Goal: Information Seeking & Learning: Learn about a topic

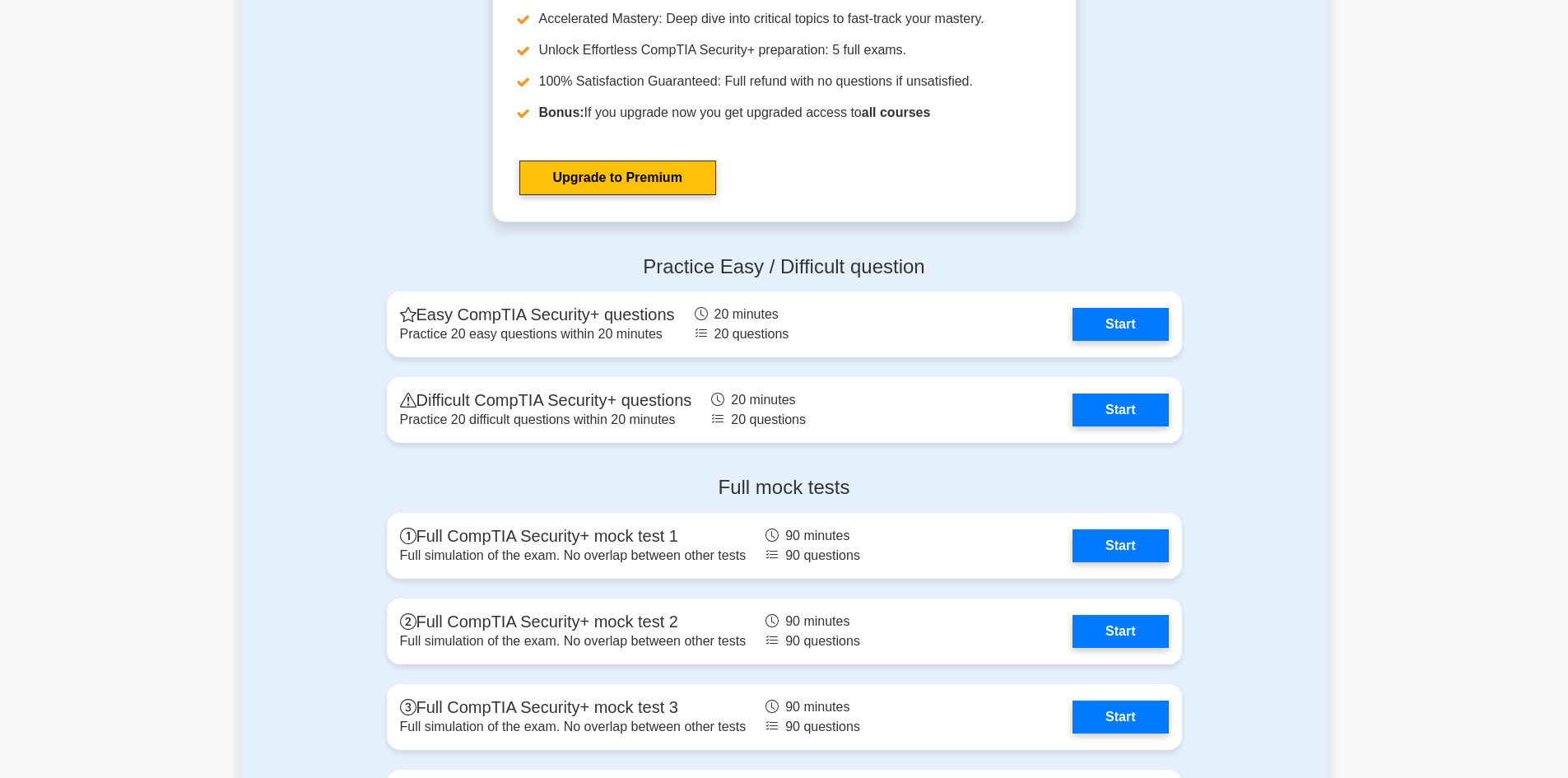
scroll to position [3127, 0]
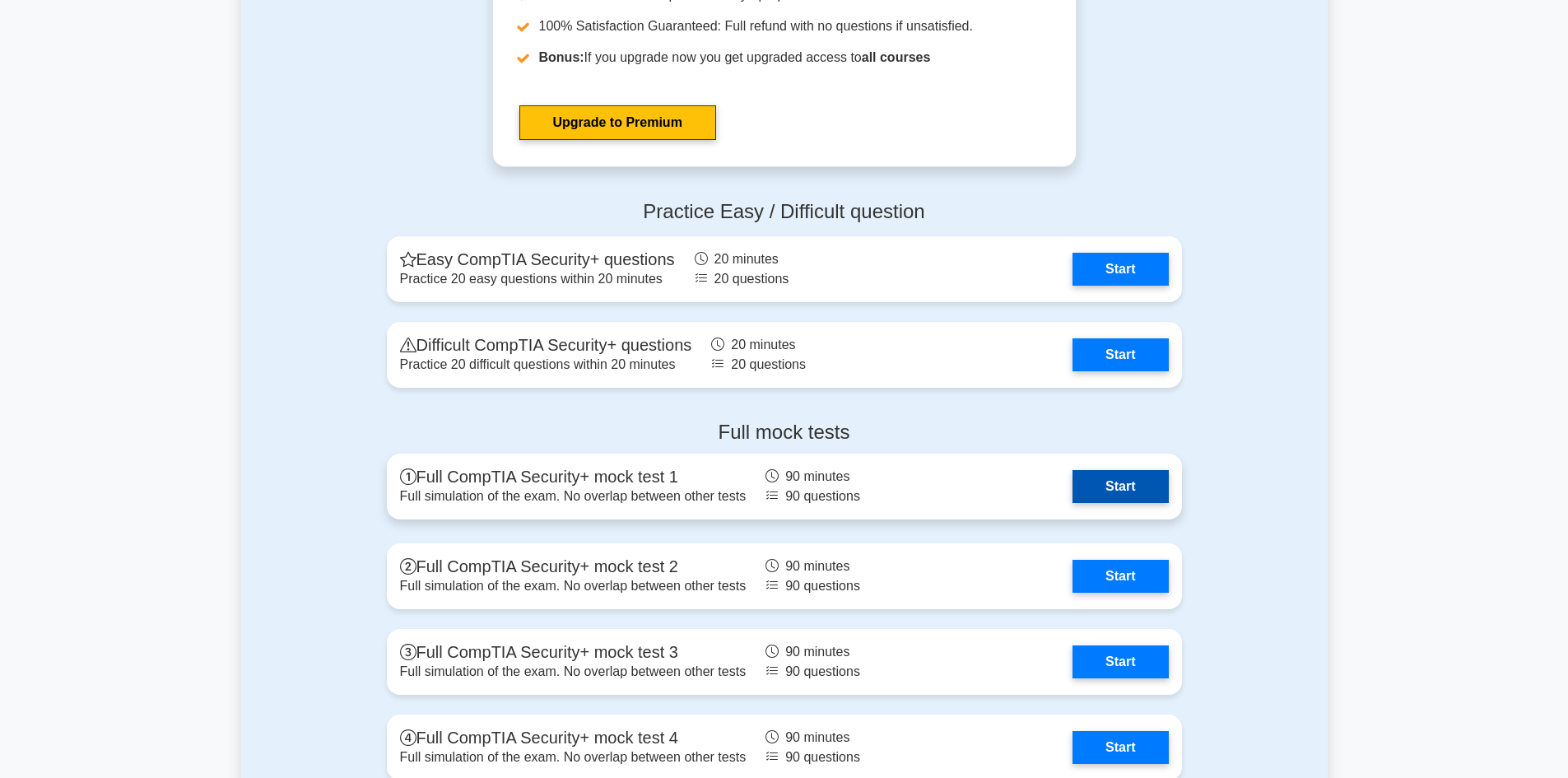
click at [1130, 490] on link "Start" at bounding box center [1120, 487] width 96 height 33
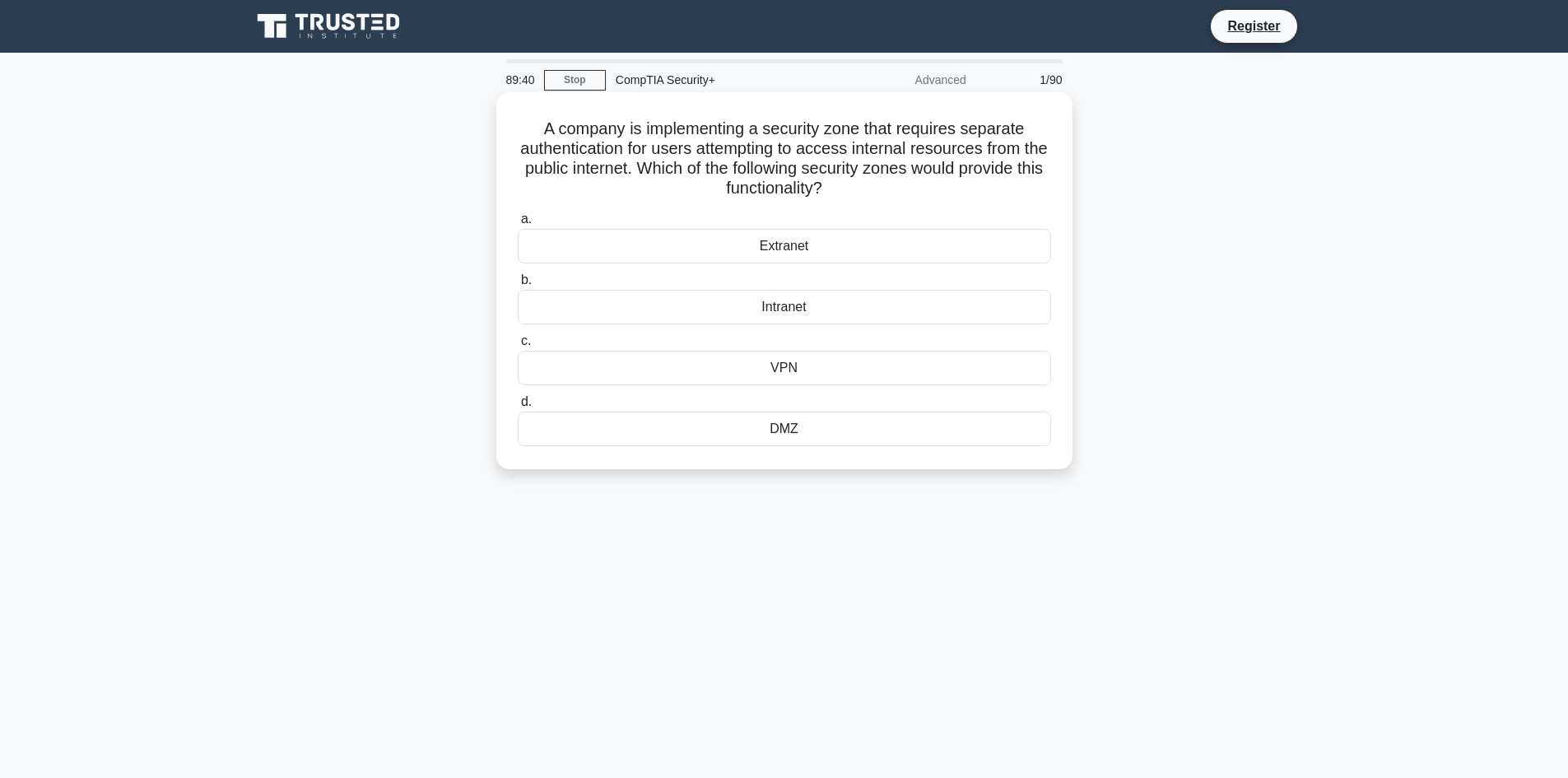
click at [789, 305] on div "Intranet" at bounding box center [784, 307] width 533 height 35
click at [518, 285] on input "b. Intranet" at bounding box center [518, 280] width 0 height 11
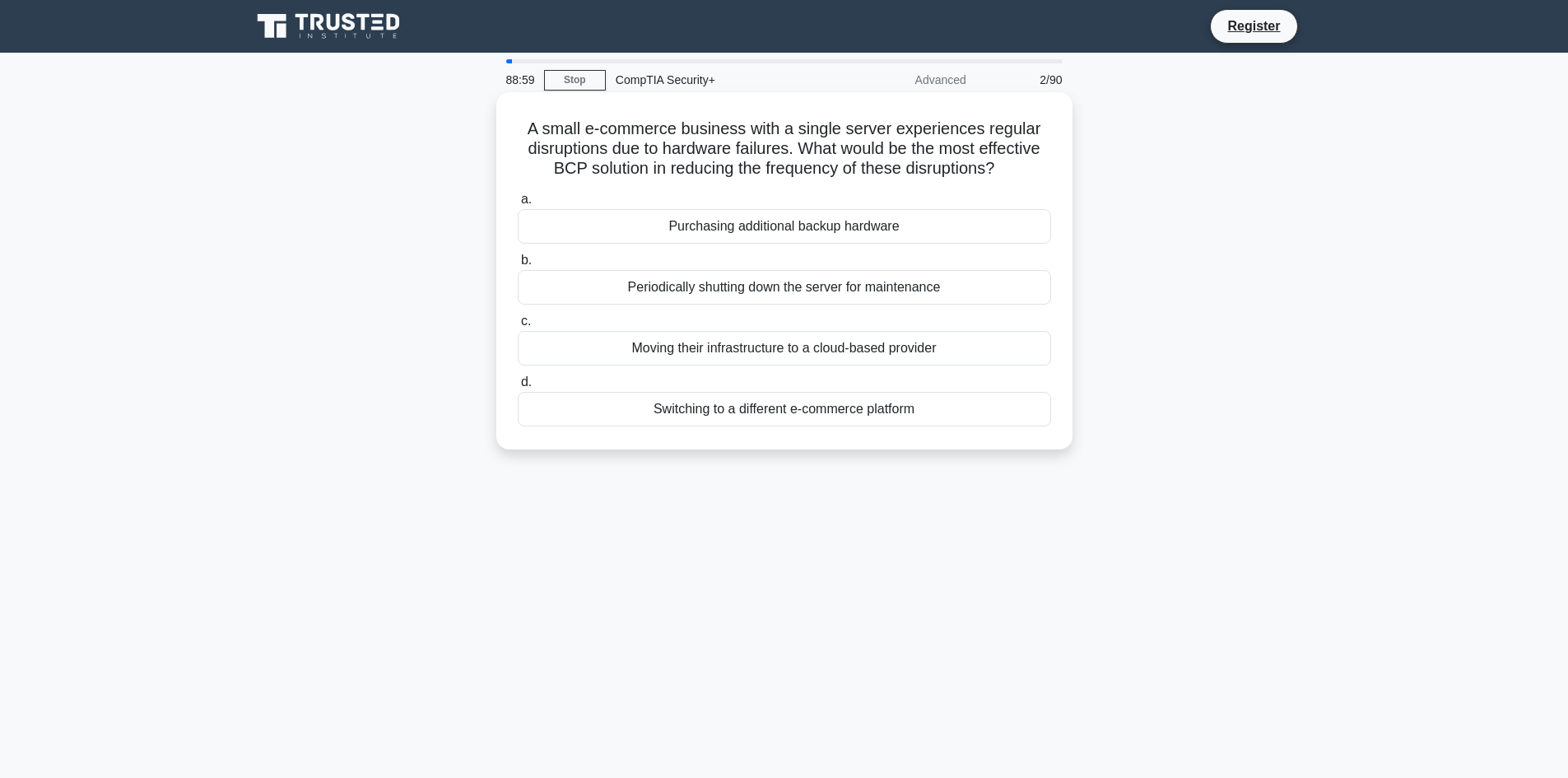
click at [688, 351] on div "Moving their infrastructure to a cloud-based provider" at bounding box center [784, 348] width 533 height 35
click at [518, 327] on input "c. Moving their infrastructure to a cloud-based provider" at bounding box center [518, 321] width 0 height 11
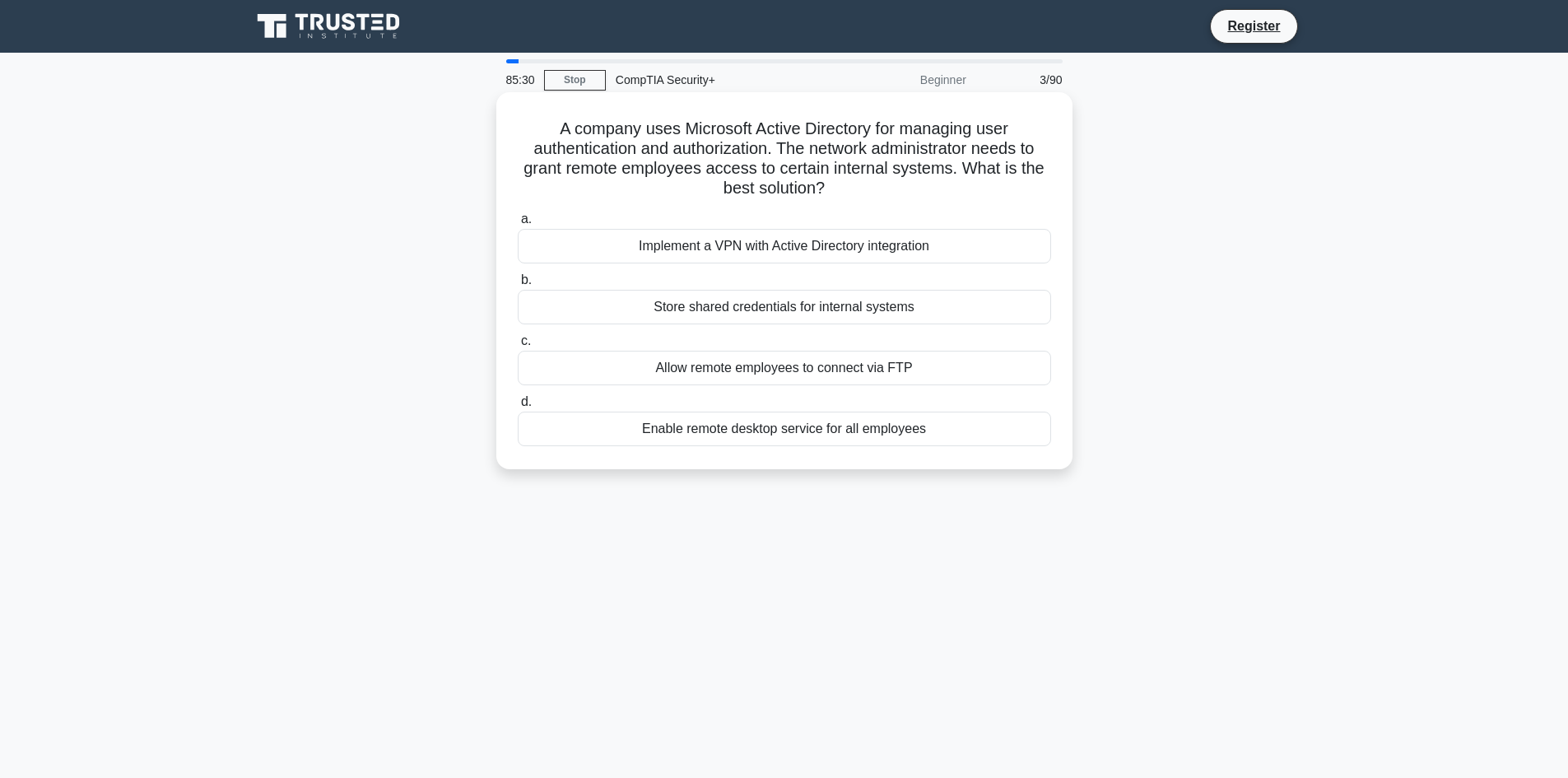
click at [758, 360] on div "Allow remote employees to connect via FTP" at bounding box center [784, 368] width 533 height 35
click at [518, 346] on input "c. Allow remote employees to connect via FTP" at bounding box center [518, 341] width 0 height 11
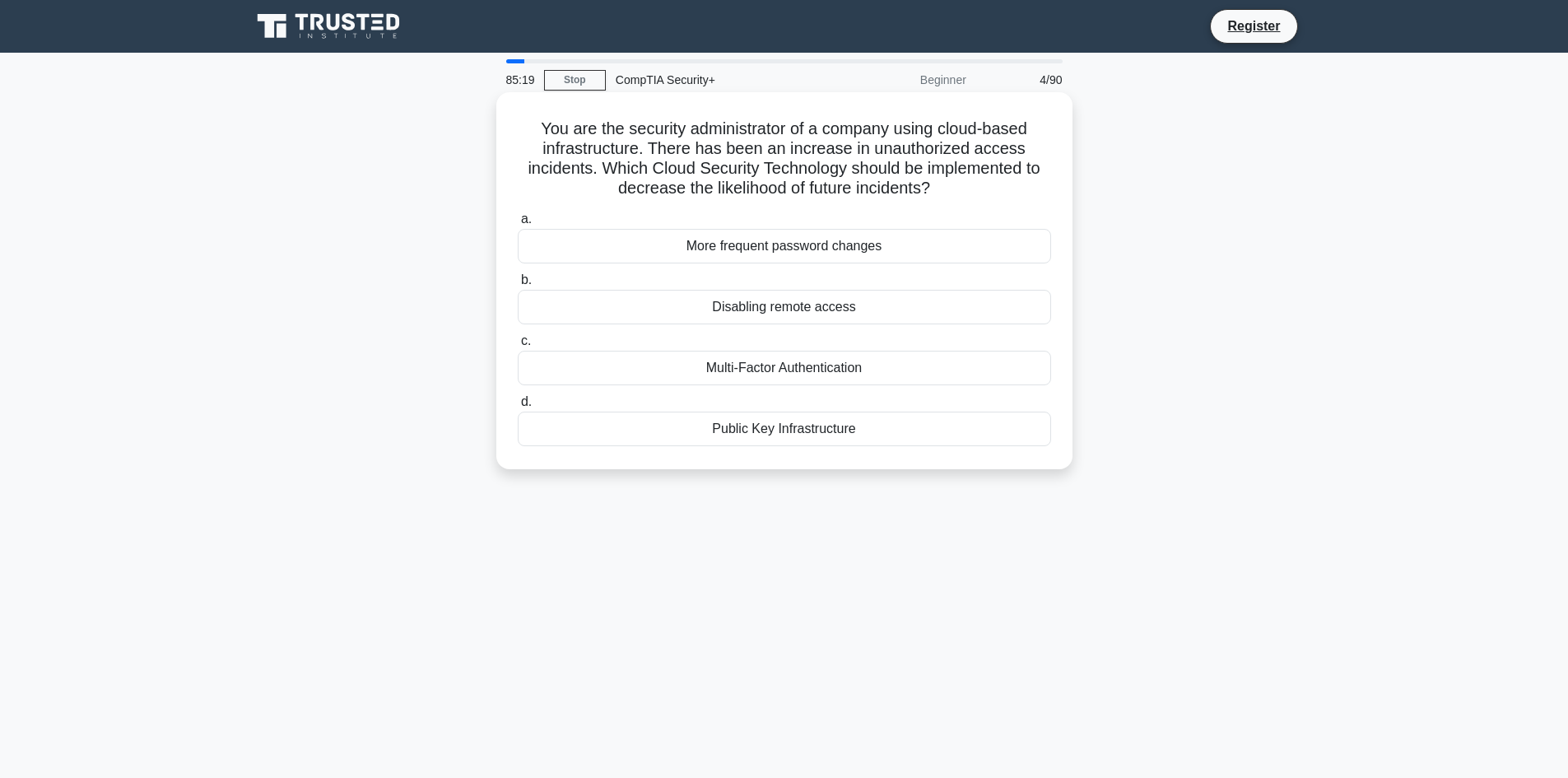
click at [865, 364] on div "Multi-Factor Authentication" at bounding box center [784, 368] width 533 height 35
click at [518, 346] on input "c. Multi-Factor Authentication" at bounding box center [518, 341] width 0 height 11
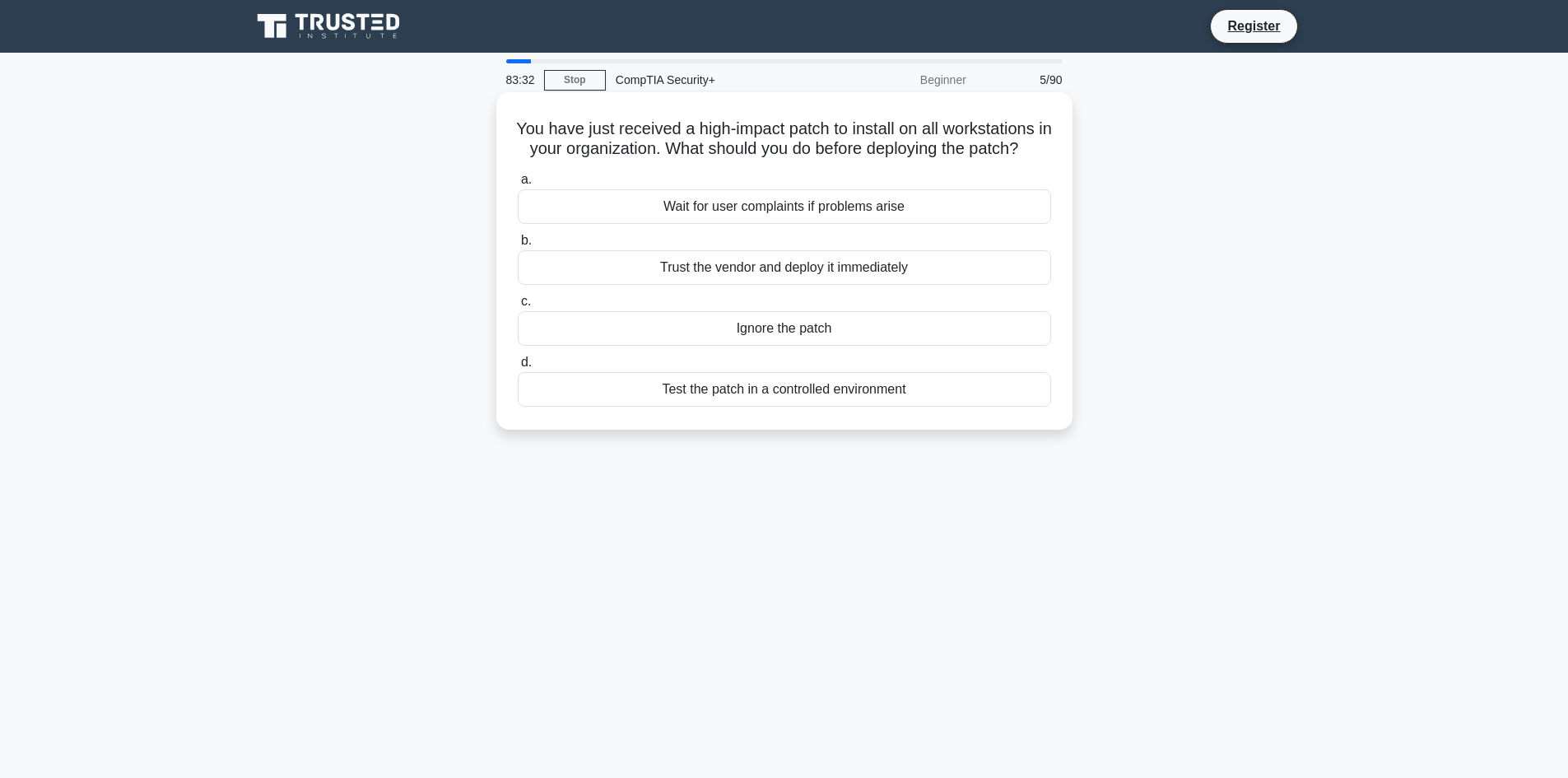
click at [739, 406] on div "Test the patch in a controlled environment" at bounding box center [784, 389] width 533 height 35
click at [518, 368] on input "d. Test the patch in a controlled environment" at bounding box center [518, 362] width 0 height 11
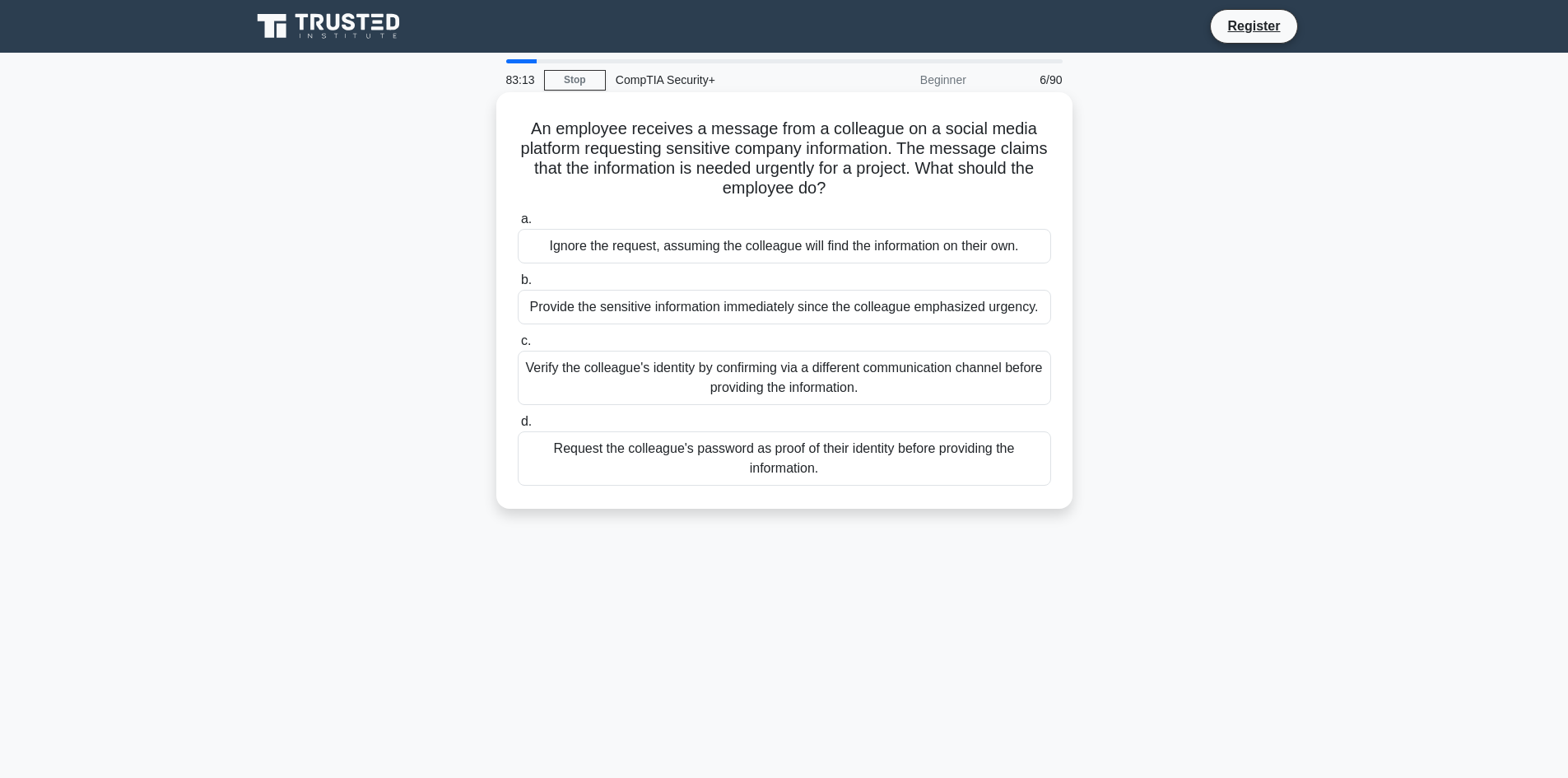
drag, startPoint x: 832, startPoint y: 387, endPoint x: 838, endPoint y: 393, distance: 8.5
click at [839, 393] on div "Verify the colleague's identity by confirming via a different communication cha…" at bounding box center [784, 377] width 533 height 54
click at [773, 377] on div "Verify the colleague's identity by confirming via a different communication cha…" at bounding box center [784, 377] width 533 height 54
click at [518, 346] on input "c. Verify the colleague's identity by confirming via a different communication …" at bounding box center [518, 341] width 0 height 11
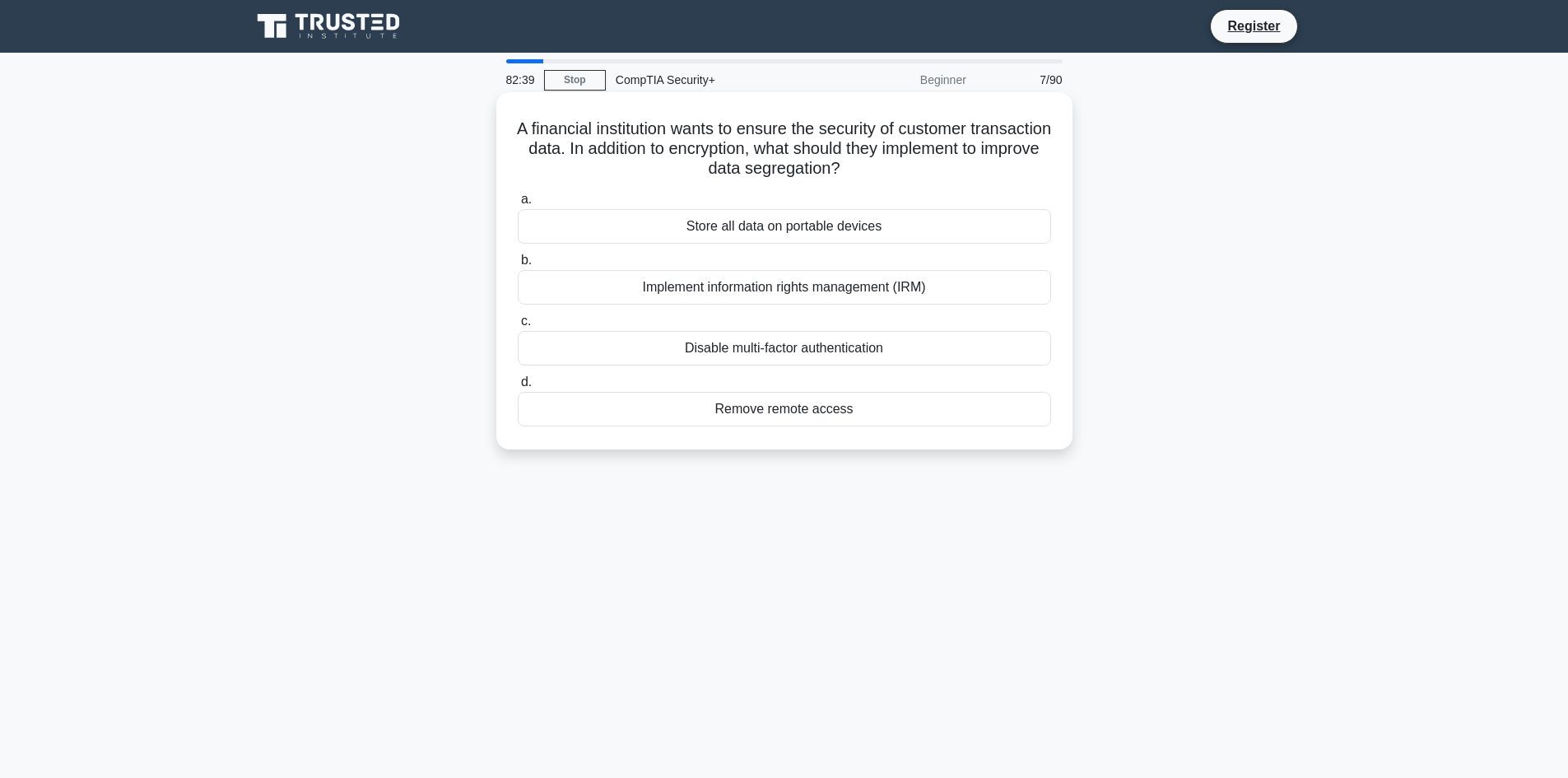
click at [683, 290] on div "Implement information rights management (IRM)" at bounding box center [784, 287] width 533 height 35
click at [518, 266] on input "b. Implement information rights management (IRM)" at bounding box center [518, 260] width 0 height 11
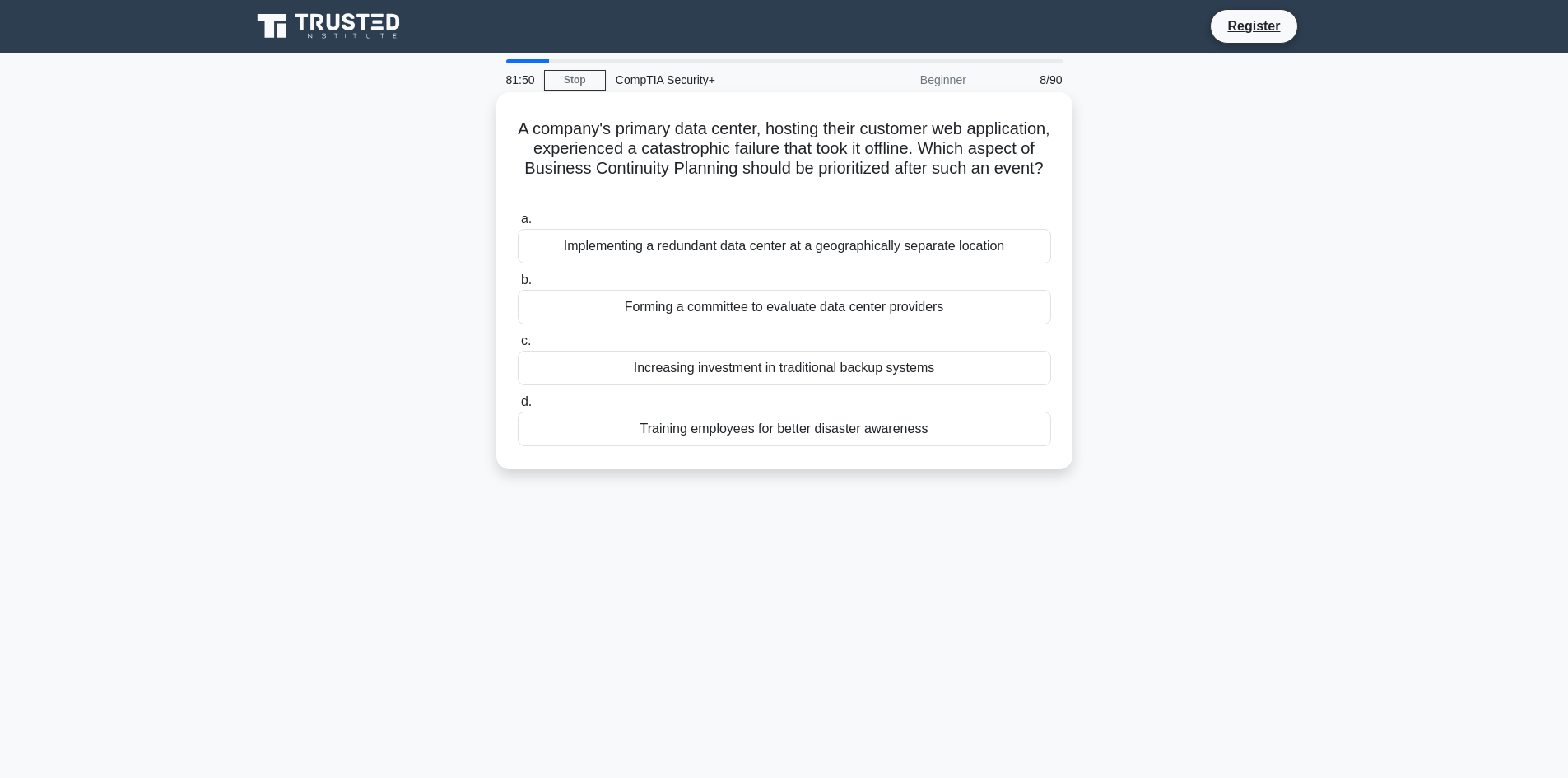
click at [743, 255] on div "Implementing a redundant data center at a geographically separate location" at bounding box center [784, 246] width 533 height 35
click at [518, 224] on input "a. Implementing a redundant data center at a geographically separate location" at bounding box center [518, 219] width 0 height 11
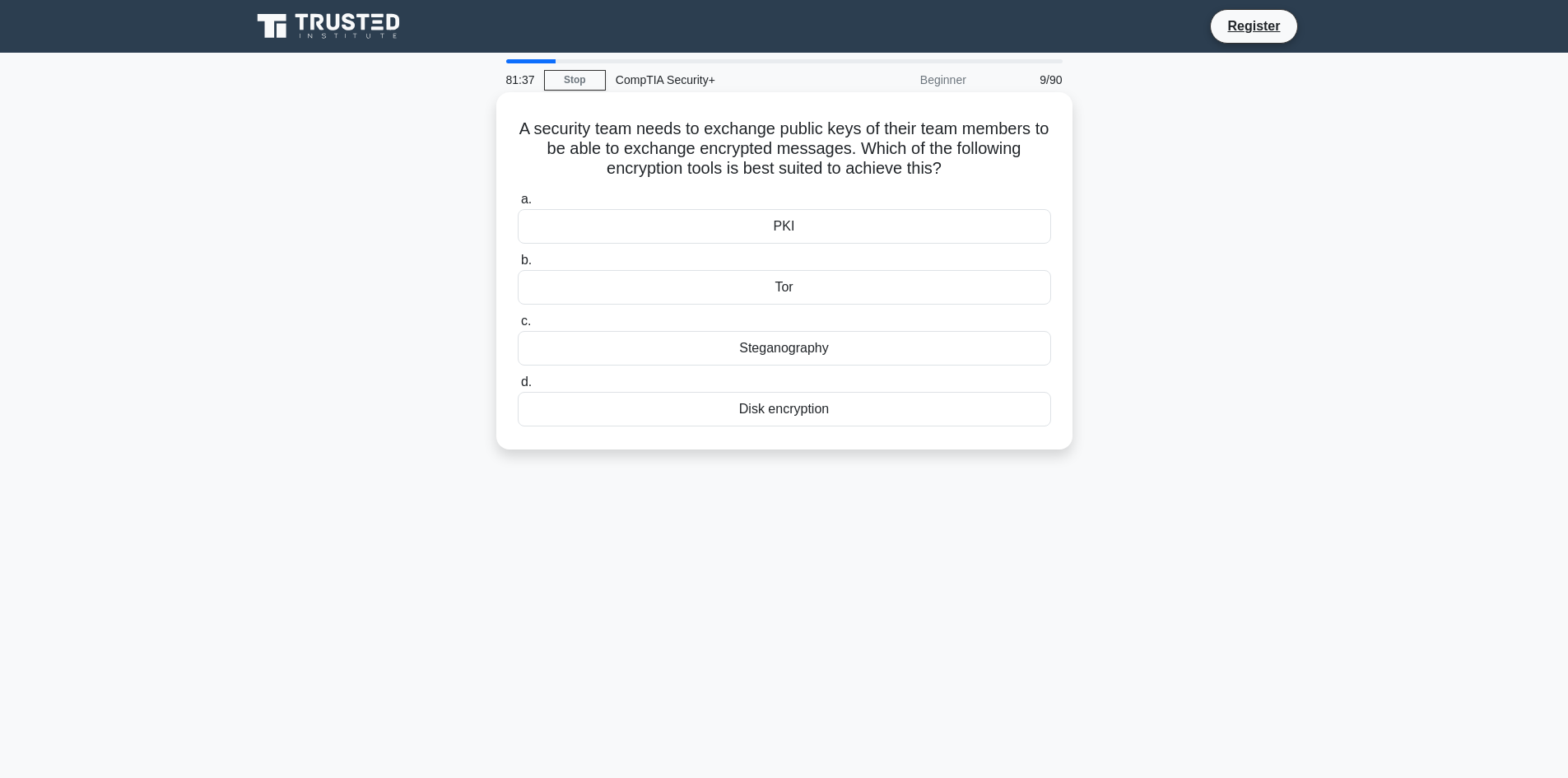
click at [648, 229] on div "PKI" at bounding box center [784, 226] width 533 height 35
click at [518, 205] on input "a. PKI" at bounding box center [518, 199] width 0 height 11
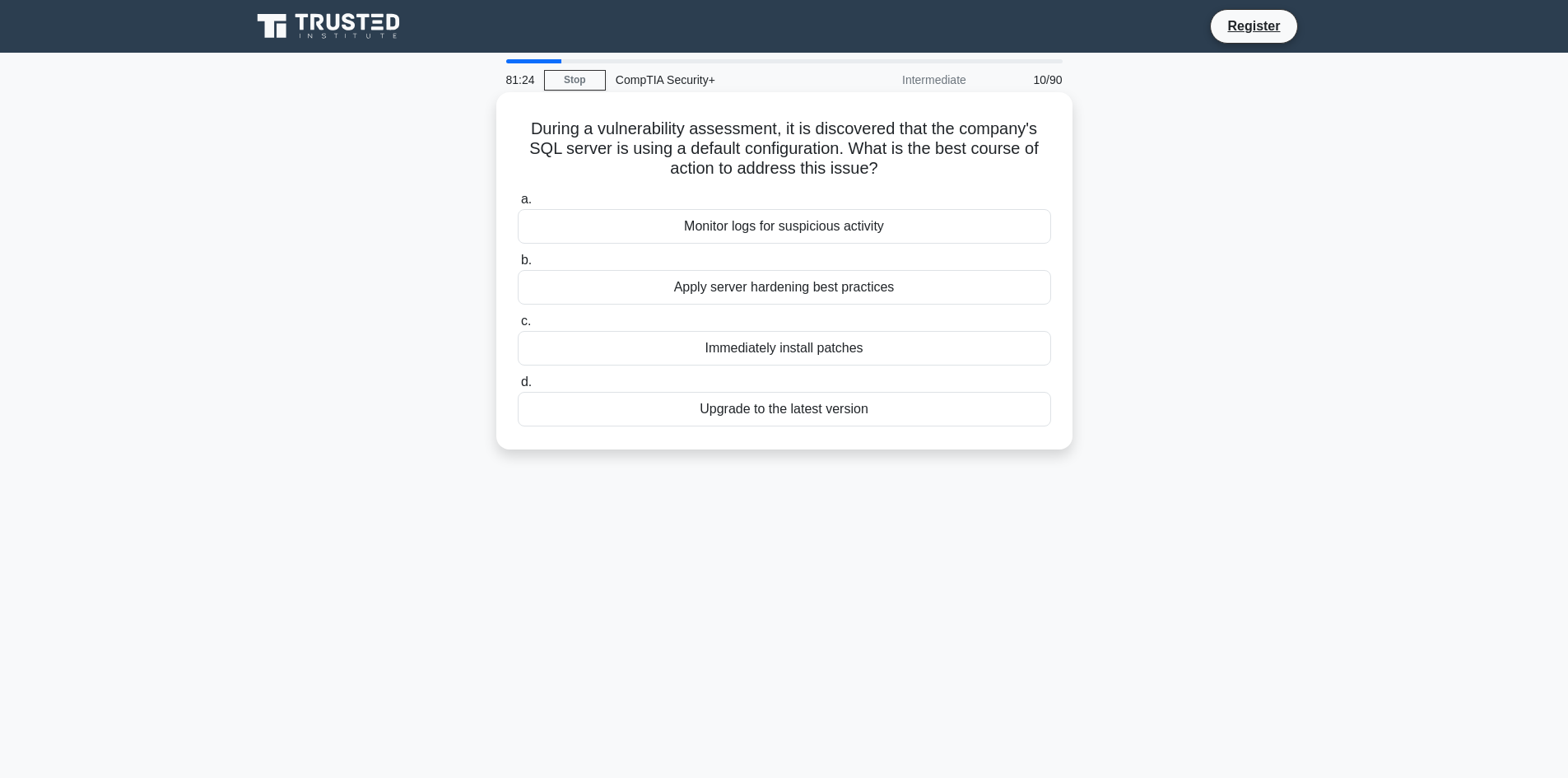
click at [910, 283] on div "Apply server hardening best practices" at bounding box center [784, 287] width 533 height 35
click at [518, 266] on input "b. Apply server hardening best practices" at bounding box center [518, 260] width 0 height 11
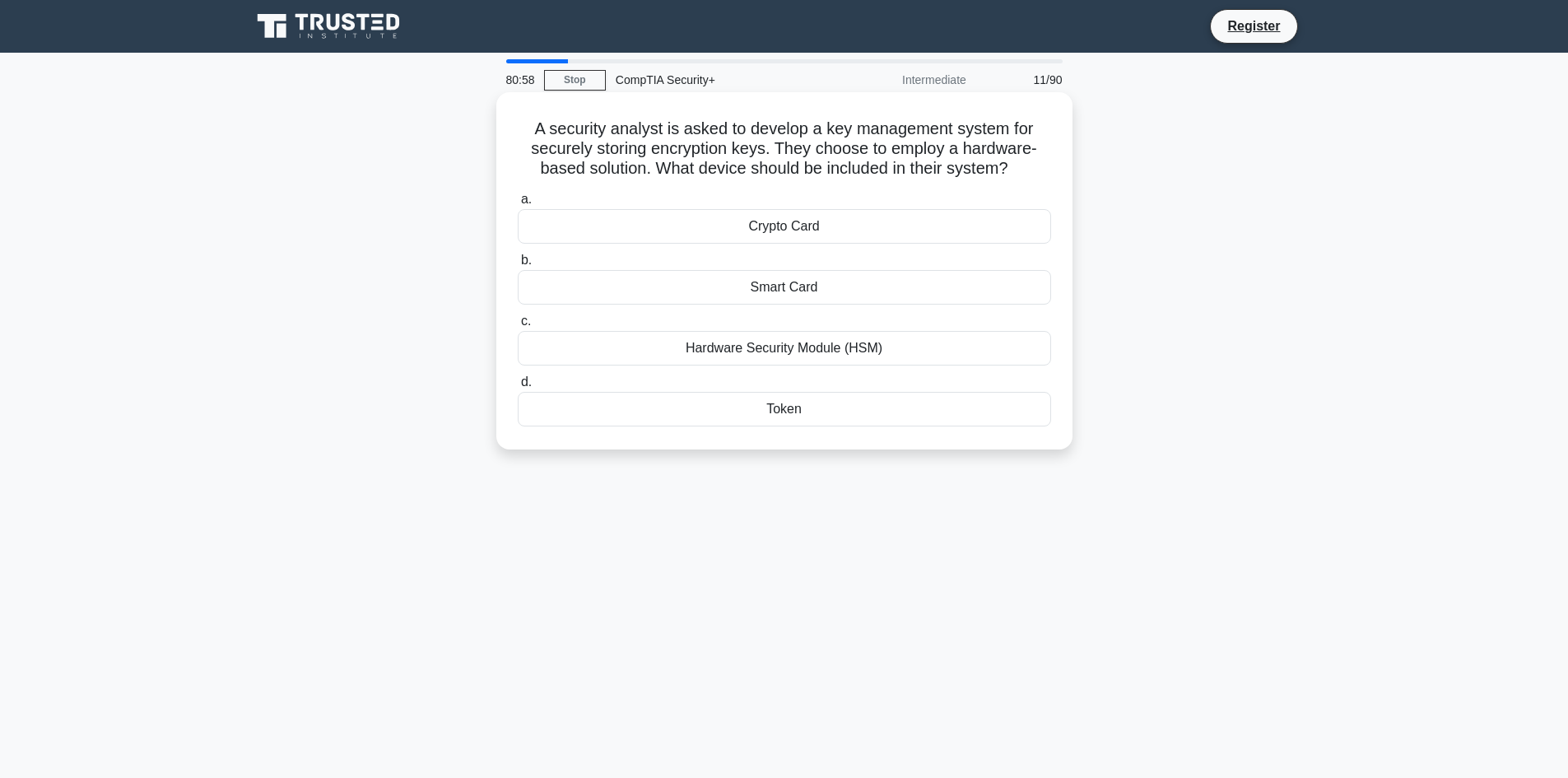
click at [853, 349] on div "Hardware Security Module (HSM)" at bounding box center [784, 348] width 533 height 35
click at [518, 327] on input "c. Hardware Security Module (HSM)" at bounding box center [518, 321] width 0 height 11
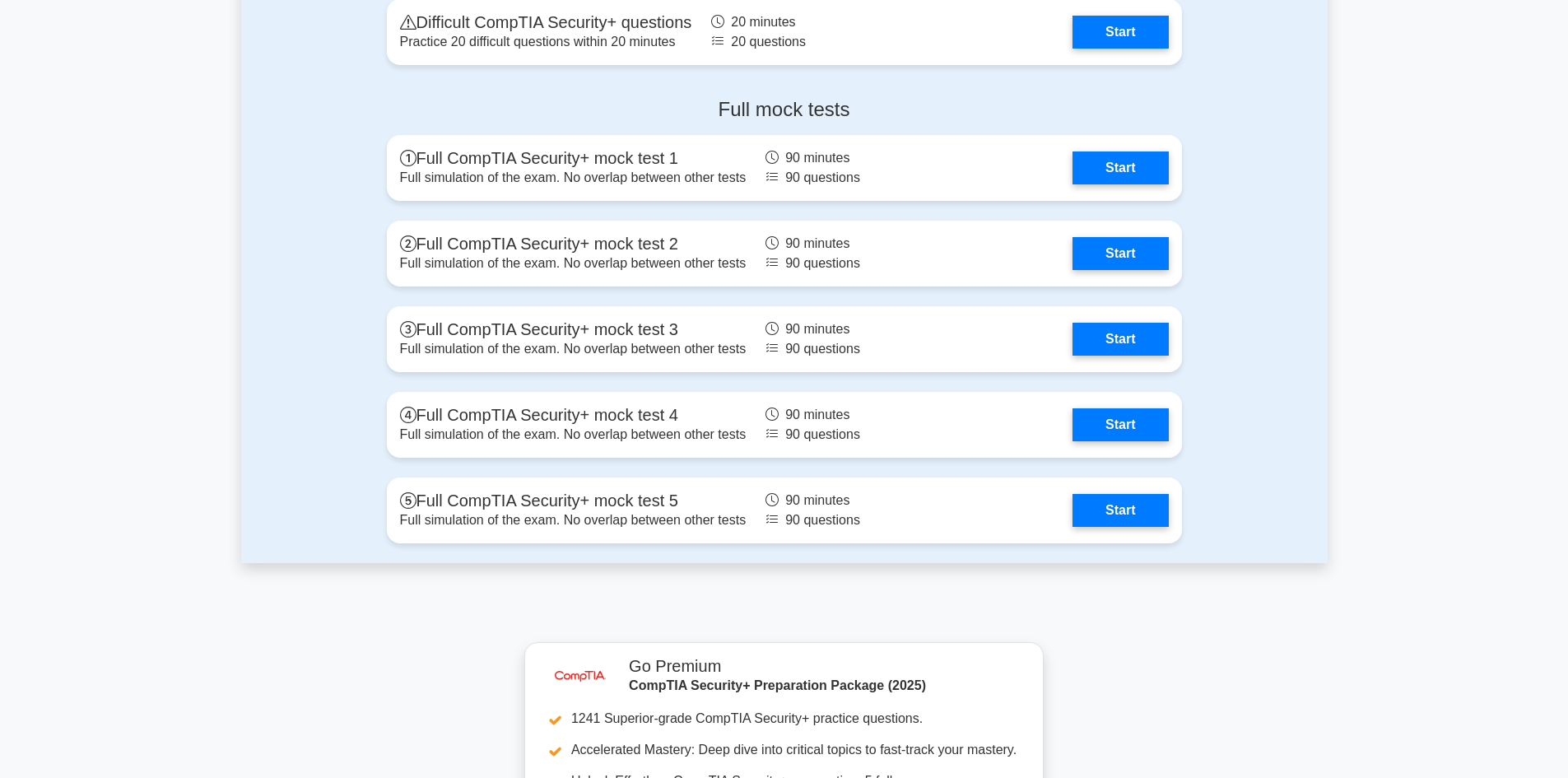
scroll to position [3373, 0]
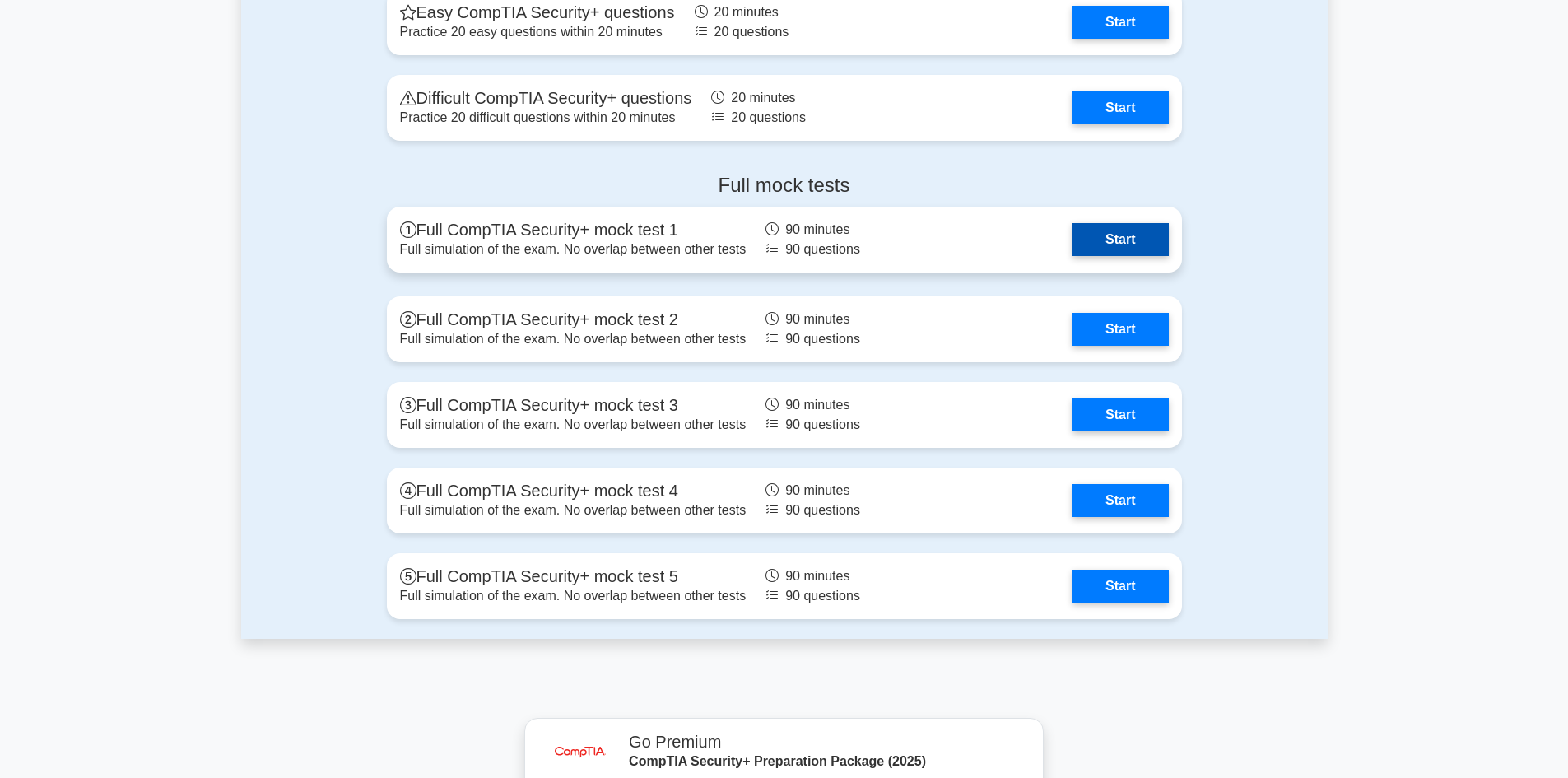
click at [1152, 245] on link "Start" at bounding box center [1120, 239] width 96 height 33
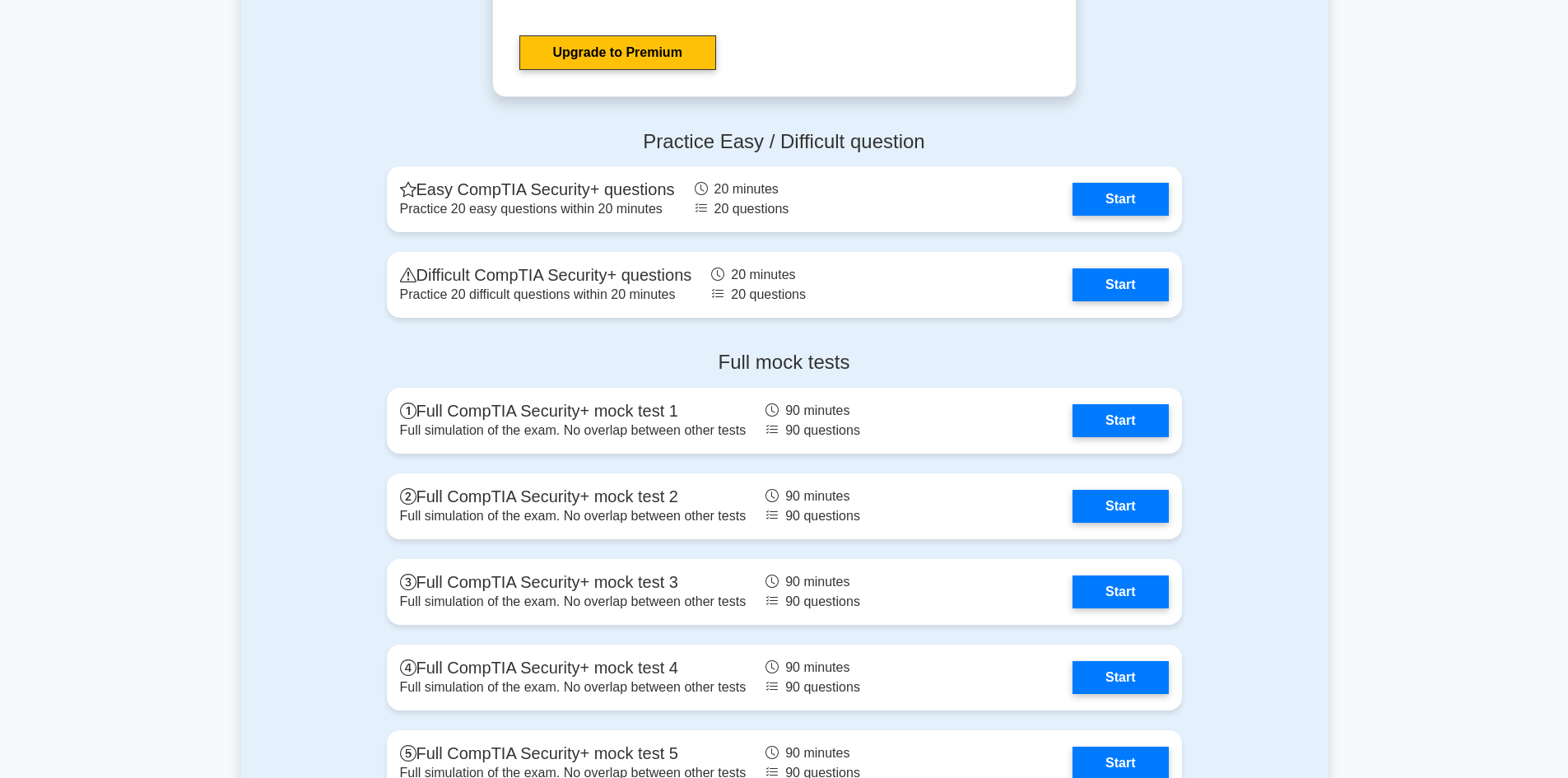
scroll to position [3127, 0]
